Goal: Information Seeking & Learning: Learn about a topic

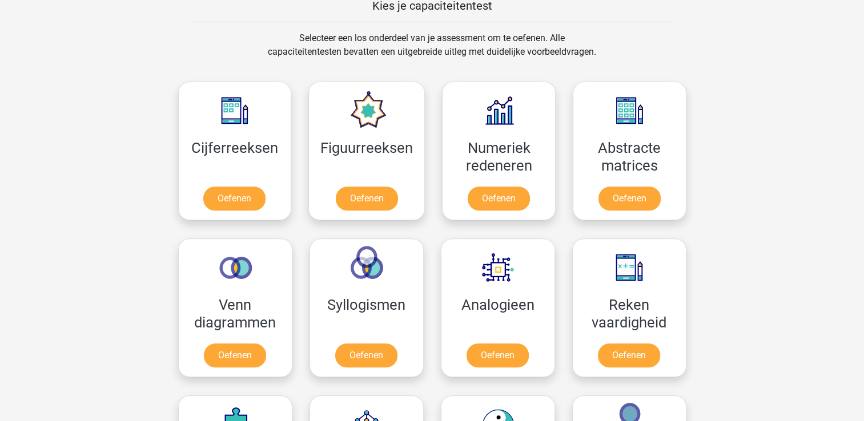
scroll to position [457, 0]
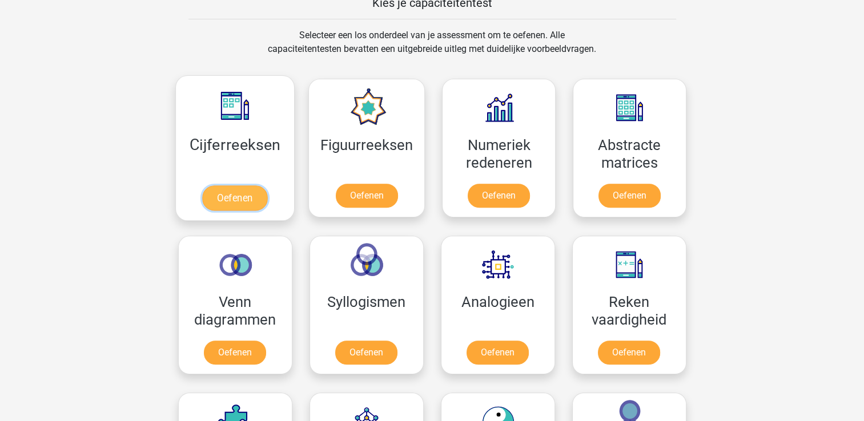
click at [235, 193] on link "Oefenen" at bounding box center [234, 197] width 65 height 25
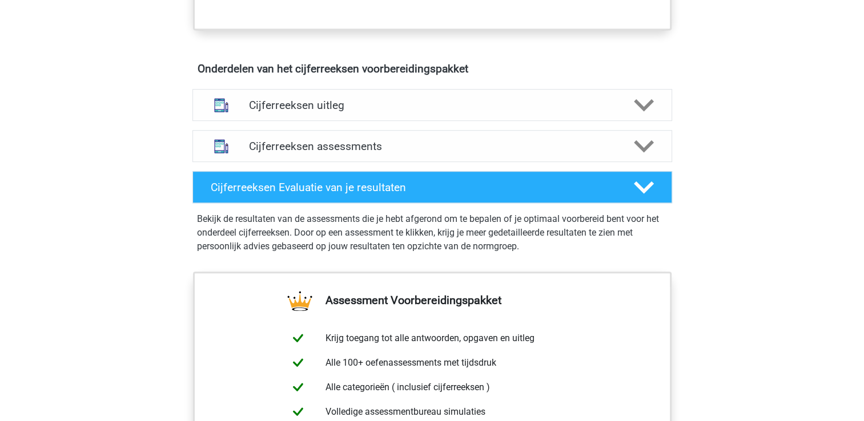
scroll to position [639, 0]
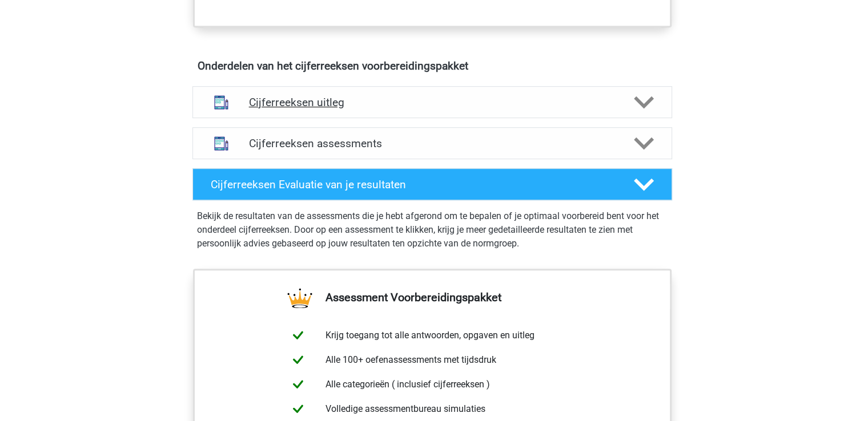
click at [607, 109] on h4 "Cijferreeksen uitleg" at bounding box center [432, 102] width 366 height 13
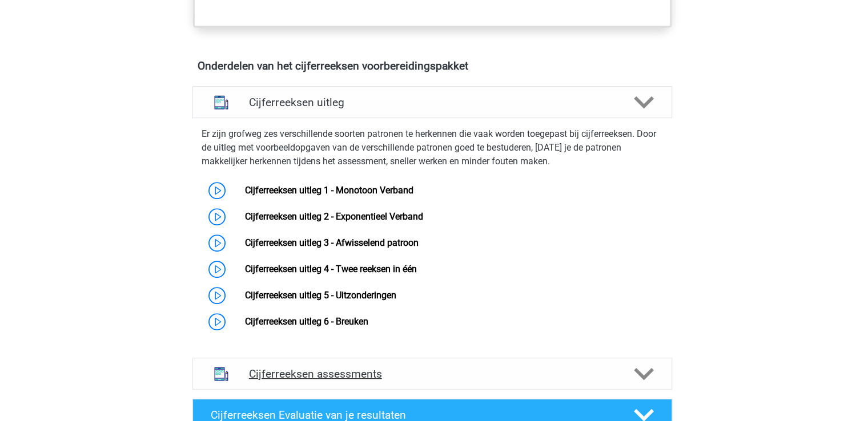
click at [632, 384] on div at bounding box center [642, 374] width 38 height 20
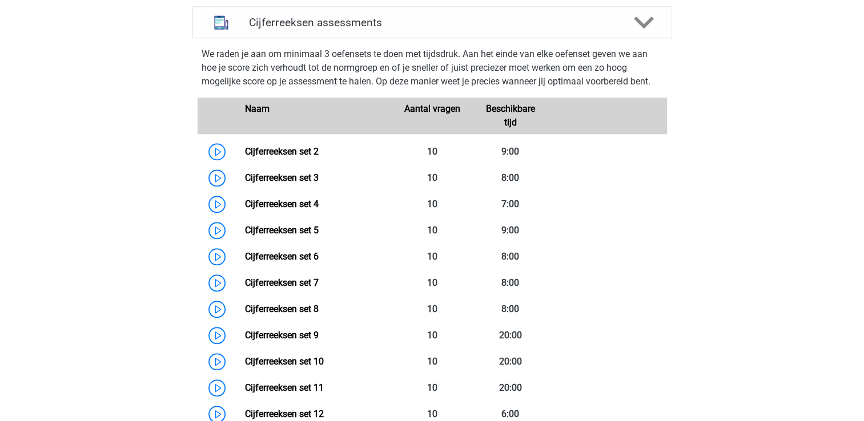
scroll to position [989, 0]
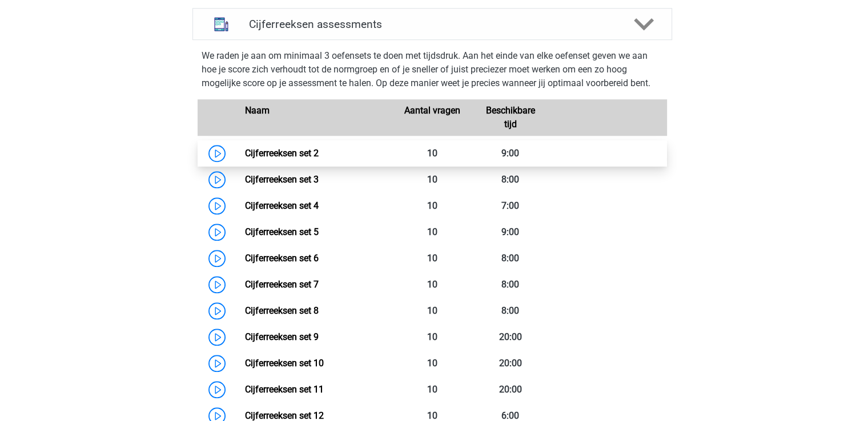
click at [276, 159] on link "Cijferreeksen set 2" at bounding box center [282, 153] width 74 height 11
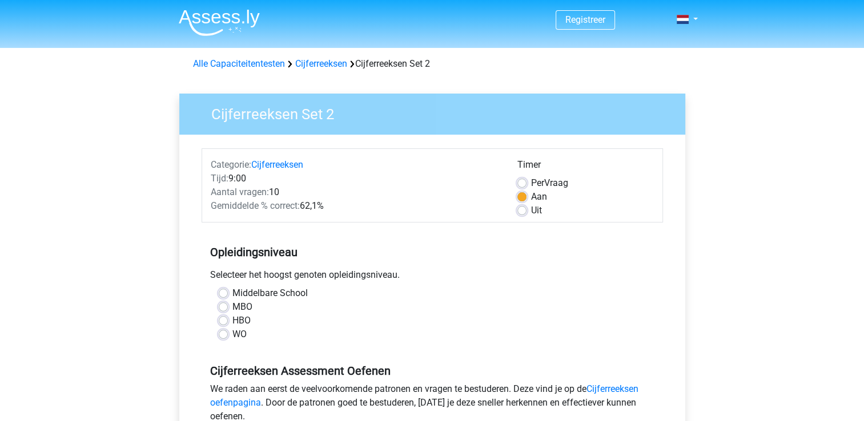
click at [232, 292] on label "Middelbare School" at bounding box center [269, 294] width 75 height 14
click at [221, 292] on input "Middelbare School" at bounding box center [223, 292] width 9 height 11
radio input "true"
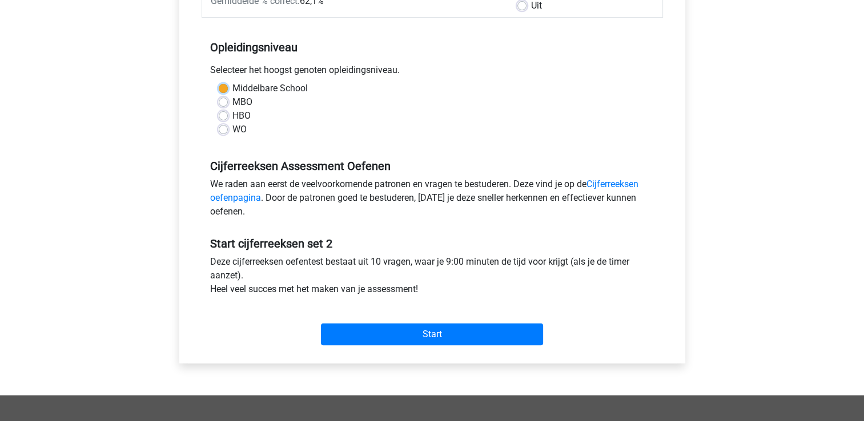
scroll to position [205, 0]
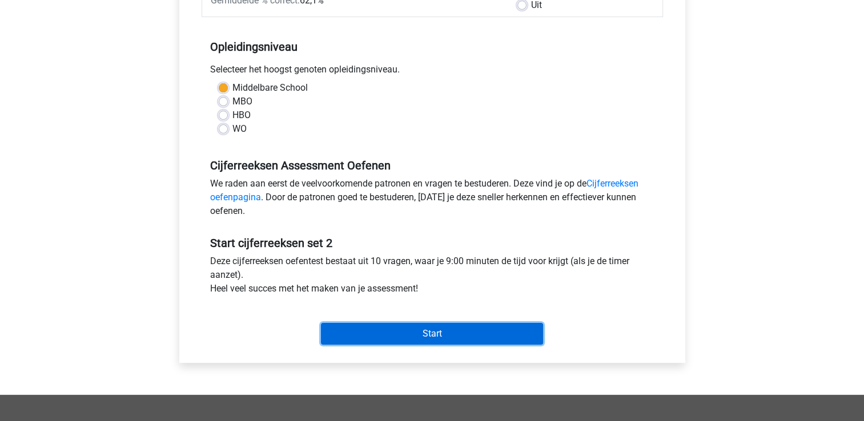
click at [431, 326] on input "Start" at bounding box center [432, 334] width 222 height 22
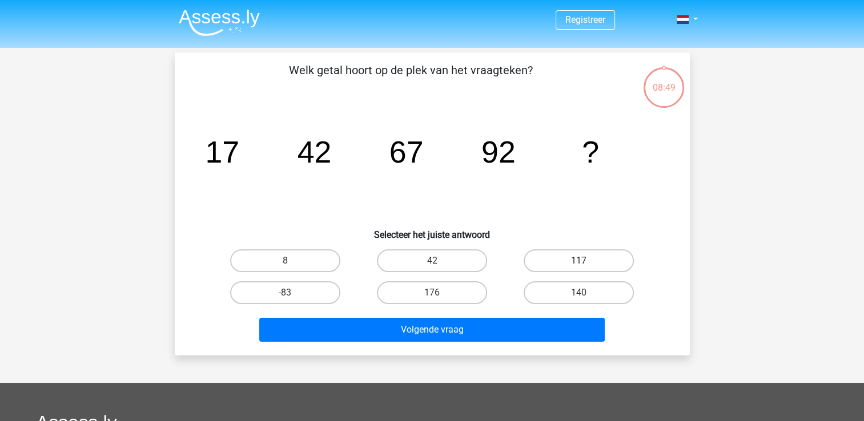
click at [578, 256] on label "117" at bounding box center [578, 260] width 110 height 23
click at [579, 261] on input "117" at bounding box center [582, 264] width 7 height 7
radio input "true"
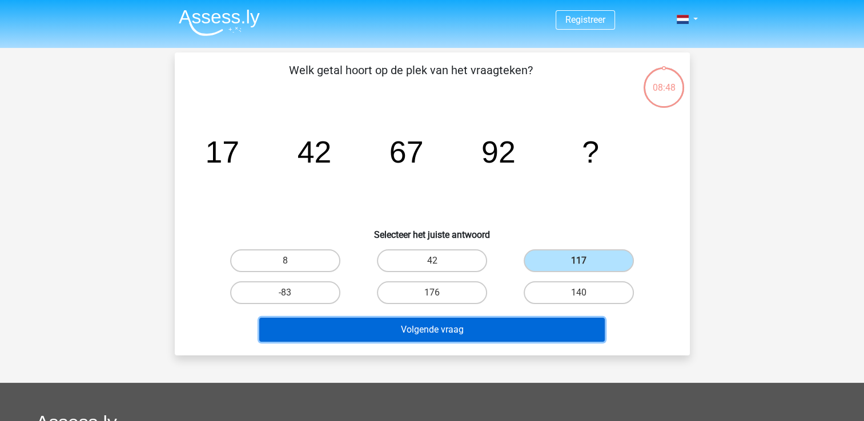
click at [439, 326] on button "Volgende vraag" at bounding box center [431, 330] width 345 height 24
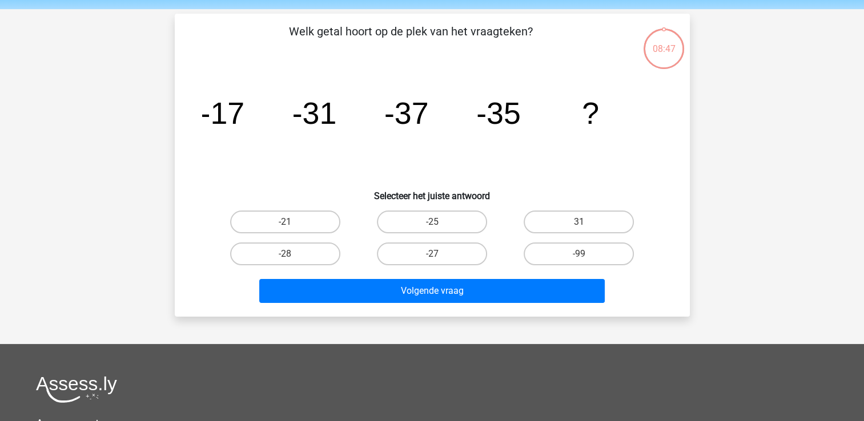
scroll to position [53, 0]
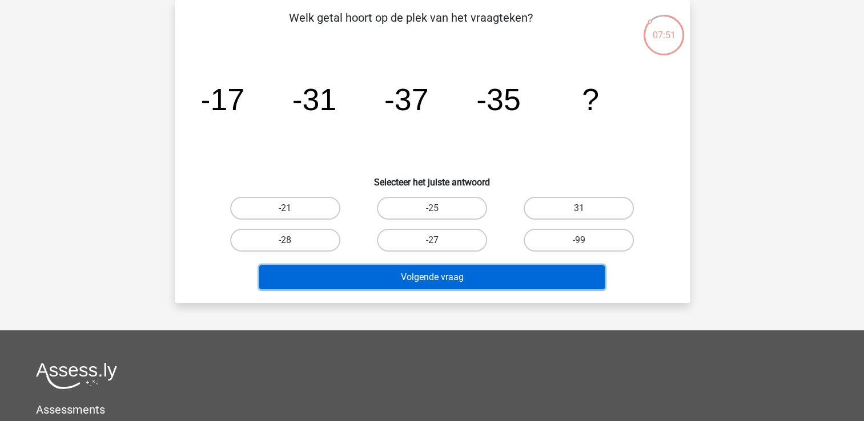
click at [423, 275] on button "Volgende vraag" at bounding box center [431, 277] width 345 height 24
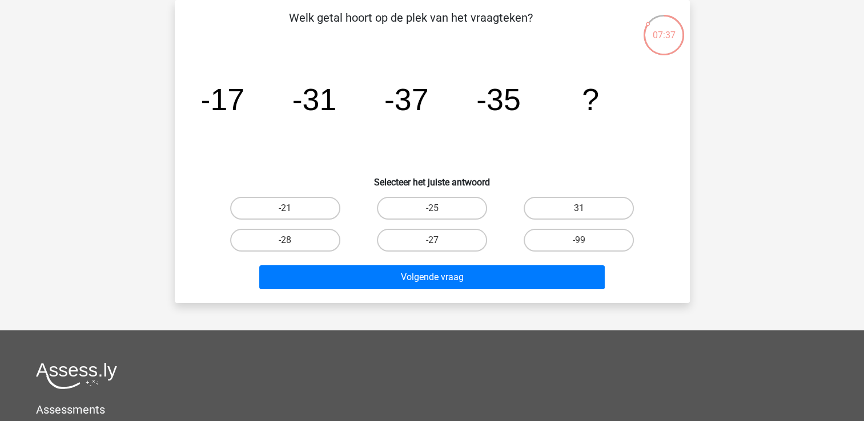
click at [319, 183] on h6 "Selecteer het juiste antwoord" at bounding box center [432, 178] width 478 height 20
click at [287, 210] on input "-21" at bounding box center [288, 211] width 7 height 7
radio input "true"
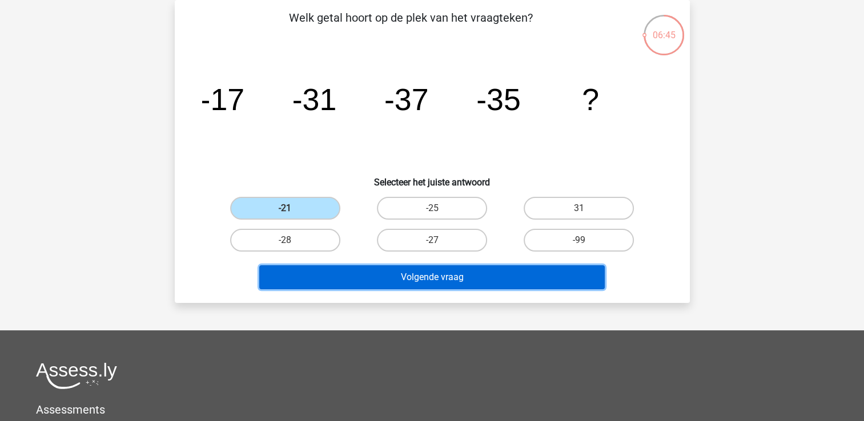
click at [430, 277] on button "Volgende vraag" at bounding box center [431, 277] width 345 height 24
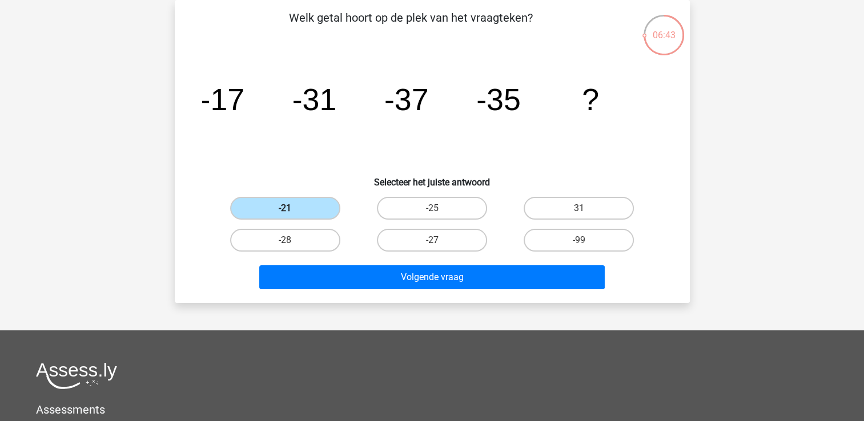
click at [284, 197] on label "-21" at bounding box center [285, 208] width 110 height 23
click at [285, 208] on input "-21" at bounding box center [288, 211] width 7 height 7
click at [434, 239] on label "-27" at bounding box center [432, 240] width 110 height 23
click at [434, 240] on input "-27" at bounding box center [434, 243] width 7 height 7
radio input "true"
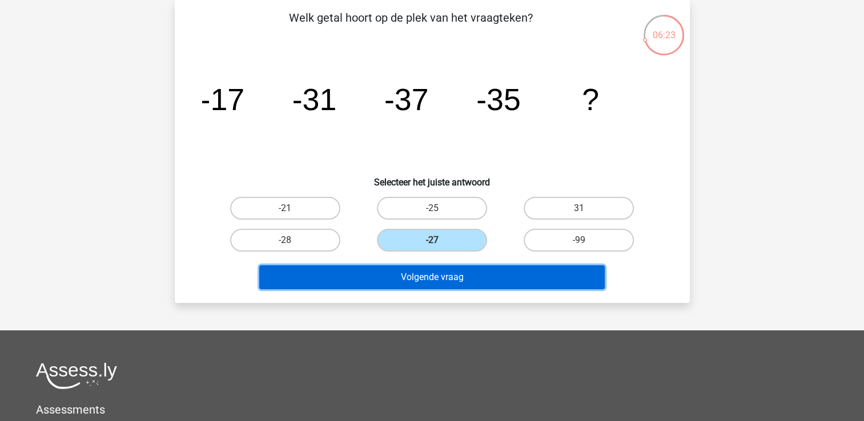
click at [457, 277] on button "Volgende vraag" at bounding box center [431, 277] width 345 height 24
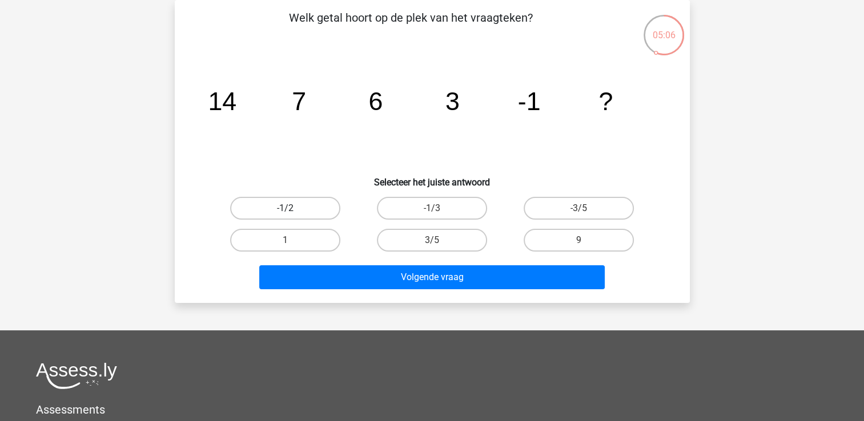
click at [299, 205] on label "-1/2" at bounding box center [285, 208] width 110 height 23
click at [292, 208] on input "-1/2" at bounding box center [288, 211] width 7 height 7
radio input "true"
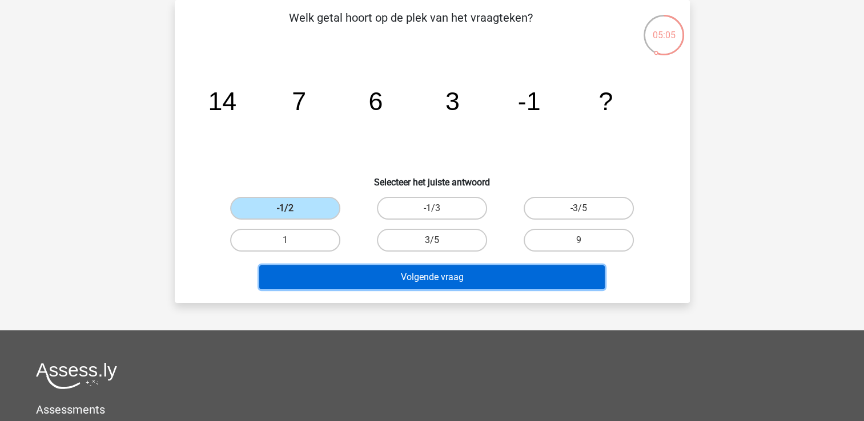
click at [441, 282] on button "Volgende vraag" at bounding box center [431, 277] width 345 height 24
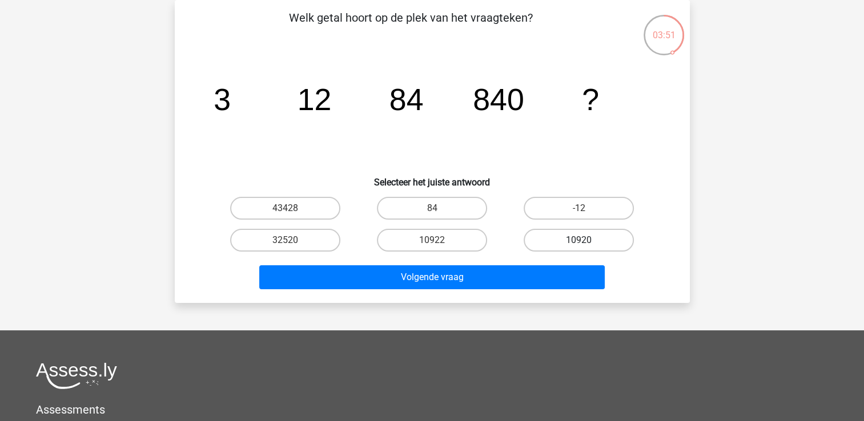
click at [549, 242] on label "10920" at bounding box center [578, 240] width 110 height 23
click at [579, 242] on input "10920" at bounding box center [582, 243] width 7 height 7
radio input "true"
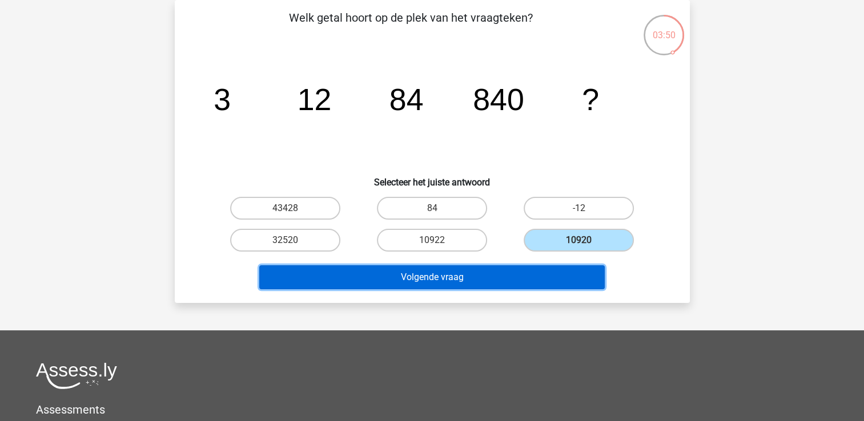
click at [443, 275] on button "Volgende vraag" at bounding box center [431, 277] width 345 height 24
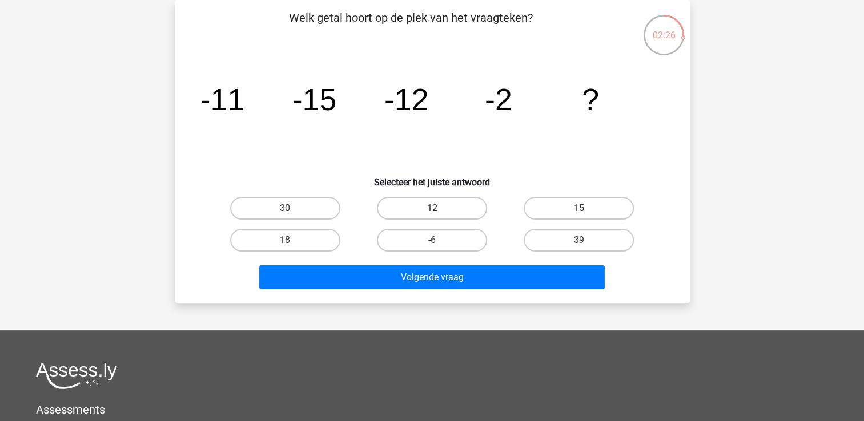
click at [441, 206] on label "12" at bounding box center [432, 208] width 110 height 23
click at [439, 208] on input "12" at bounding box center [434, 211] width 7 height 7
radio input "true"
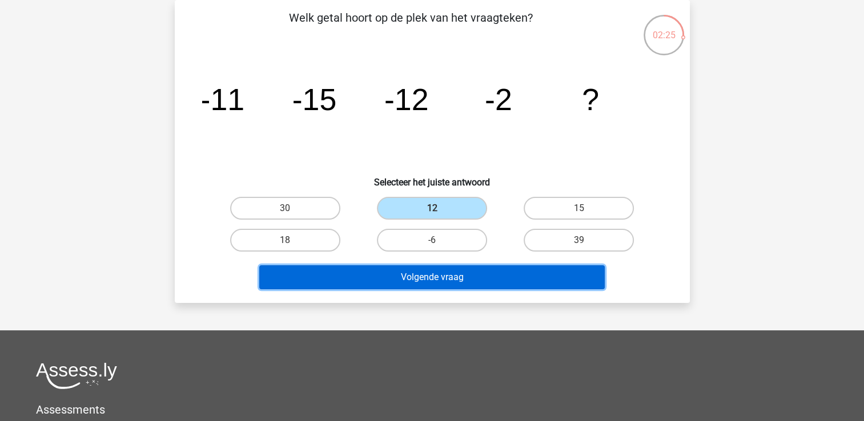
click at [447, 273] on button "Volgende vraag" at bounding box center [431, 277] width 345 height 24
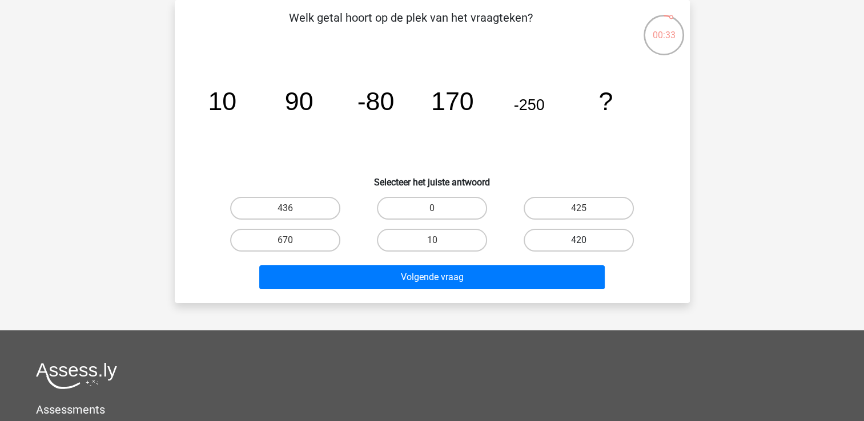
click at [568, 234] on label "420" at bounding box center [578, 240] width 110 height 23
click at [579, 240] on input "420" at bounding box center [582, 243] width 7 height 7
radio input "true"
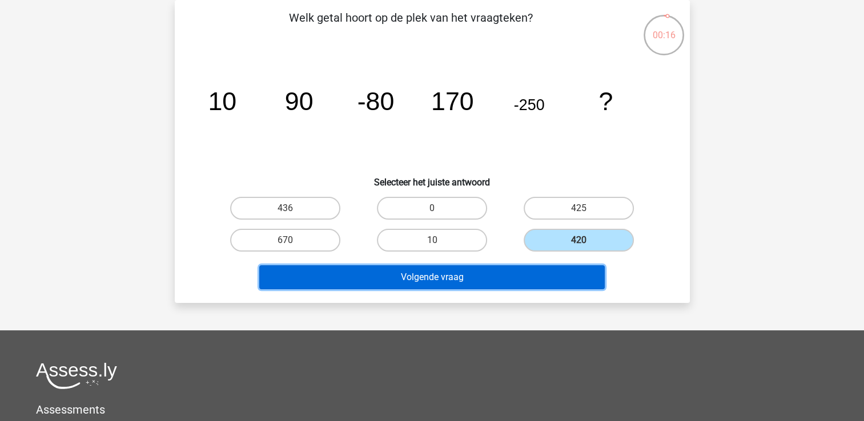
click at [437, 276] on button "Volgende vraag" at bounding box center [431, 277] width 345 height 24
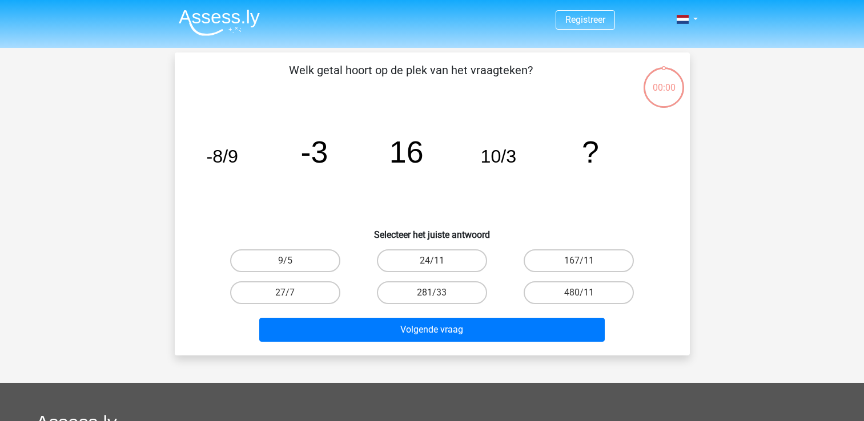
scroll to position [53, 0]
